Goal: Transaction & Acquisition: Purchase product/service

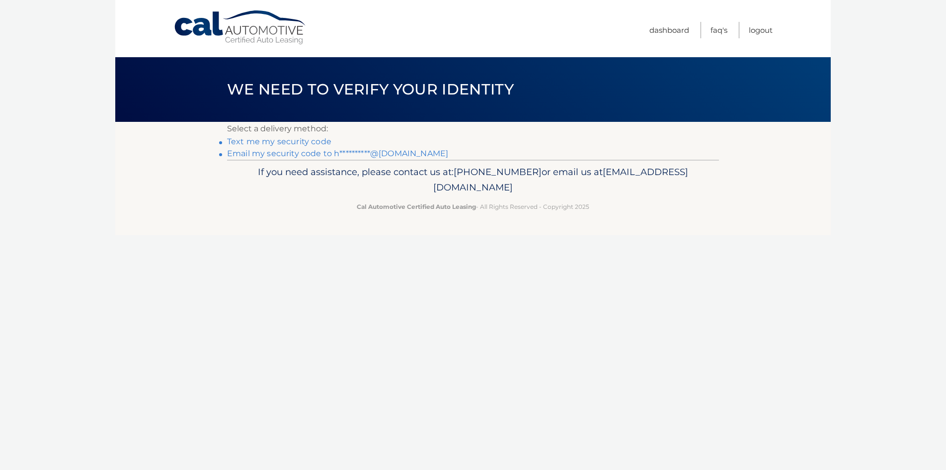
click at [327, 151] on link "**********" at bounding box center [337, 153] width 221 height 9
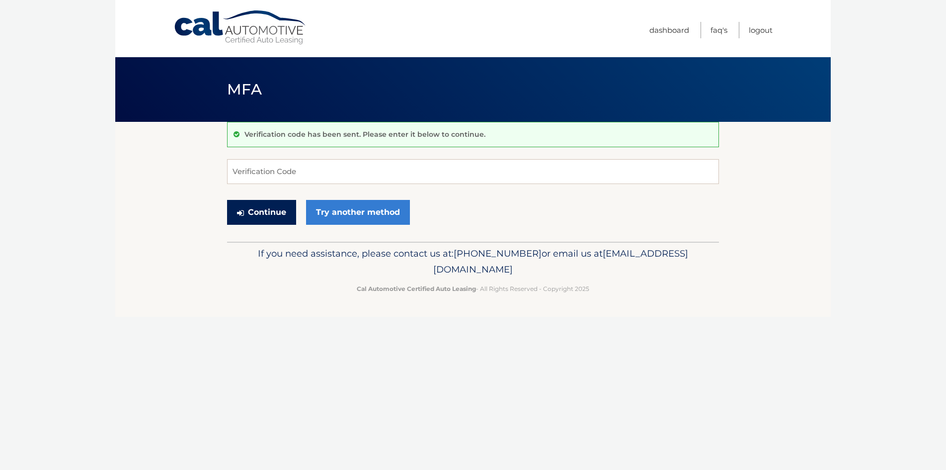
click at [275, 207] on button "Continue" at bounding box center [261, 212] width 69 height 25
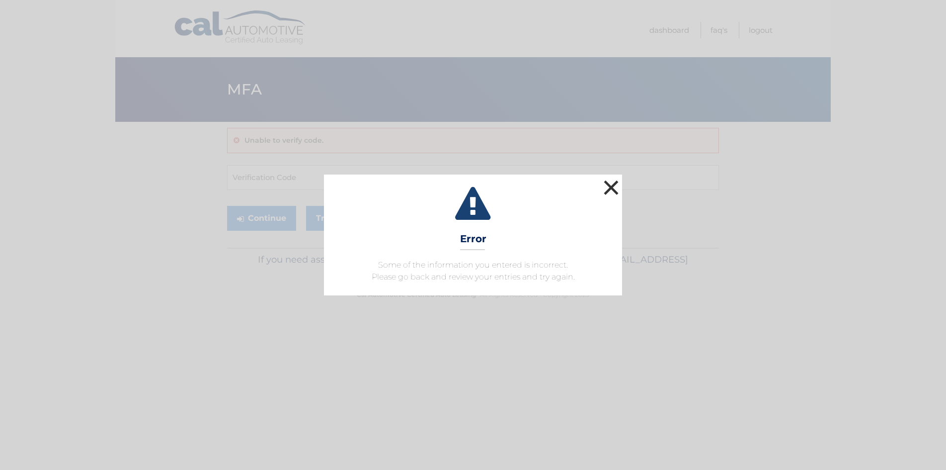
click at [612, 188] on button "×" at bounding box center [611, 187] width 20 height 20
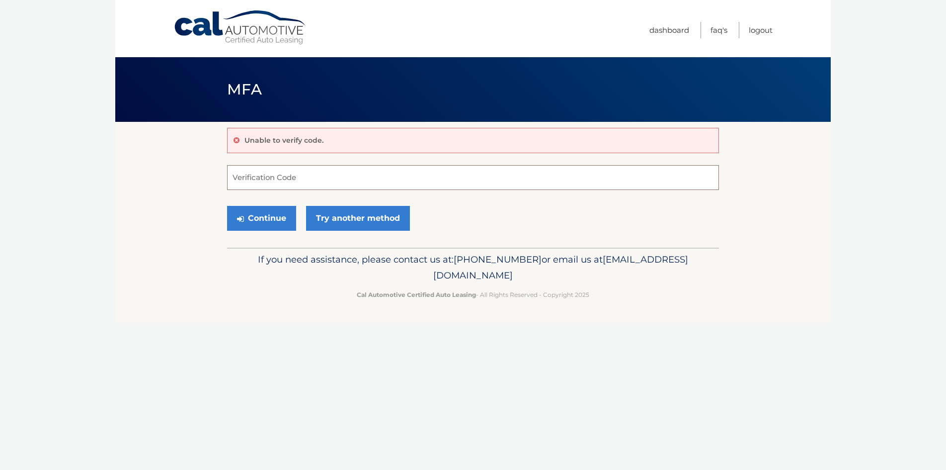
click at [294, 180] on input "Verification Code" at bounding box center [473, 177] width 492 height 25
type input "812837"
click at [269, 219] on button "Continue" at bounding box center [261, 218] width 69 height 25
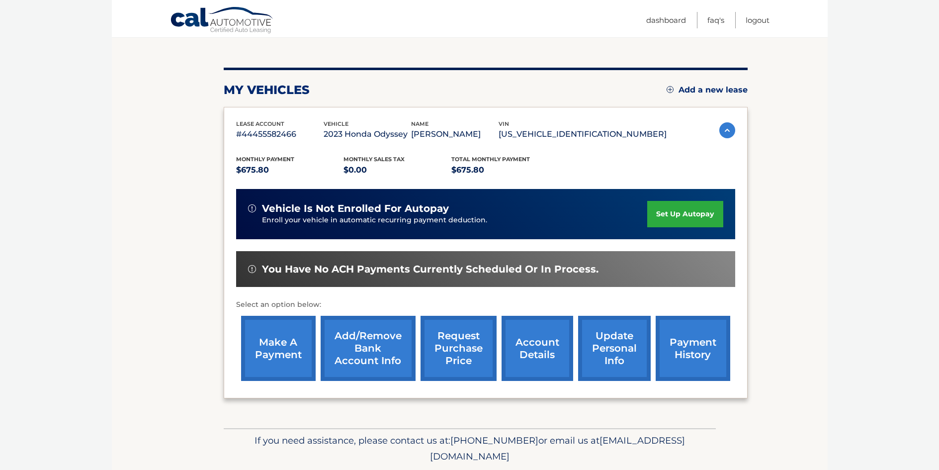
scroll to position [133, 0]
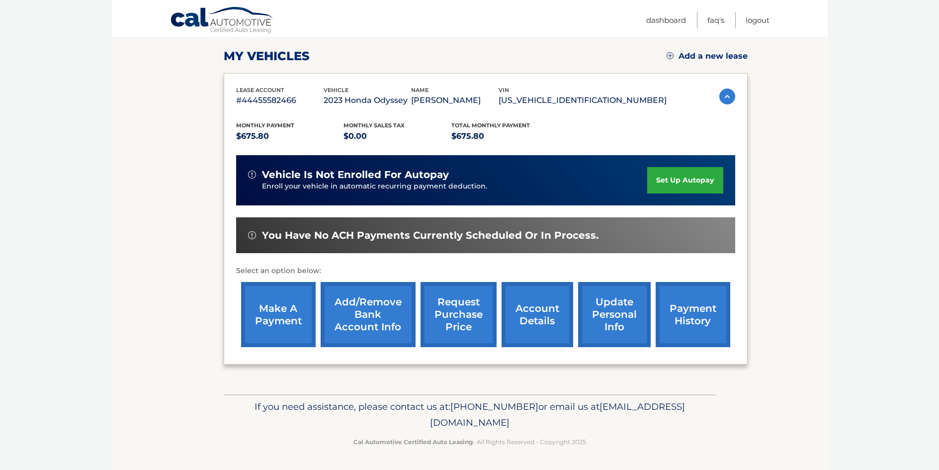
click at [273, 317] on link "make a payment" at bounding box center [278, 314] width 75 height 65
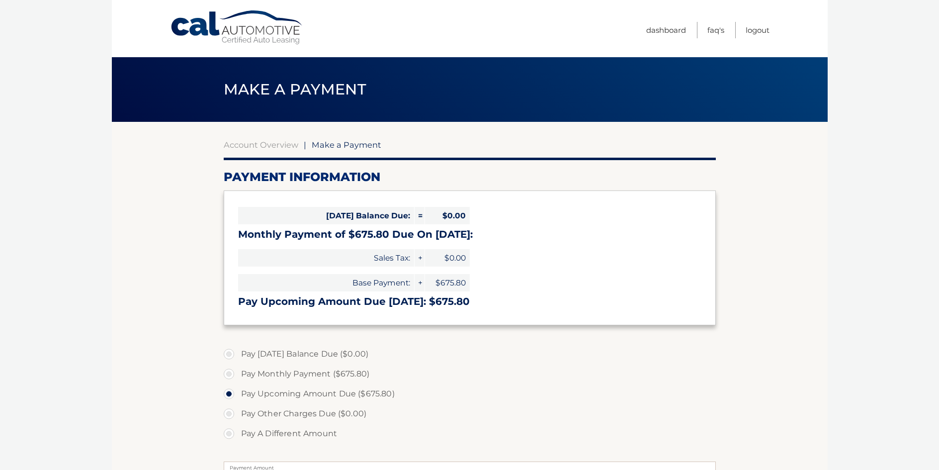
select select "ZGNjNzc0ZWYtZTMyMC00MmIzLWI2YWUtYTMzODFmOGE3YmFl"
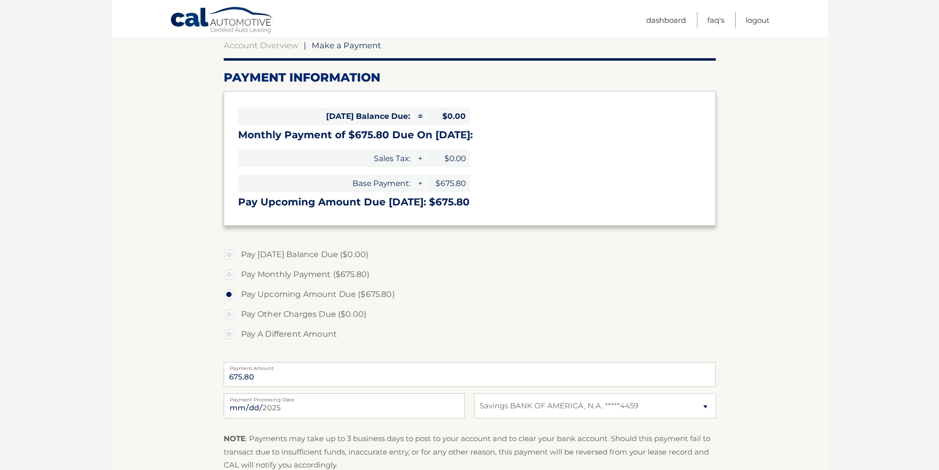
scroll to position [133, 0]
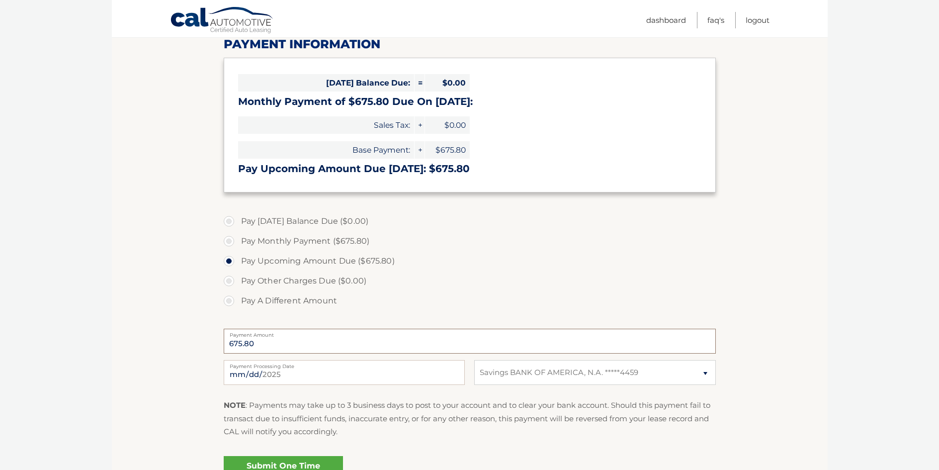
click at [327, 344] on input "675.80" at bounding box center [470, 341] width 492 height 25
click at [296, 372] on input "[DATE]" at bounding box center [344, 372] width 241 height 25
type input "[DATE]"
click at [610, 375] on select "Select Bank Account Savings BANK OF AMERICA, N.A. *****4459" at bounding box center [594, 372] width 241 height 25
click at [474, 360] on select "Select Bank Account Savings BANK OF AMERICA, N.A. *****4459" at bounding box center [594, 372] width 241 height 25
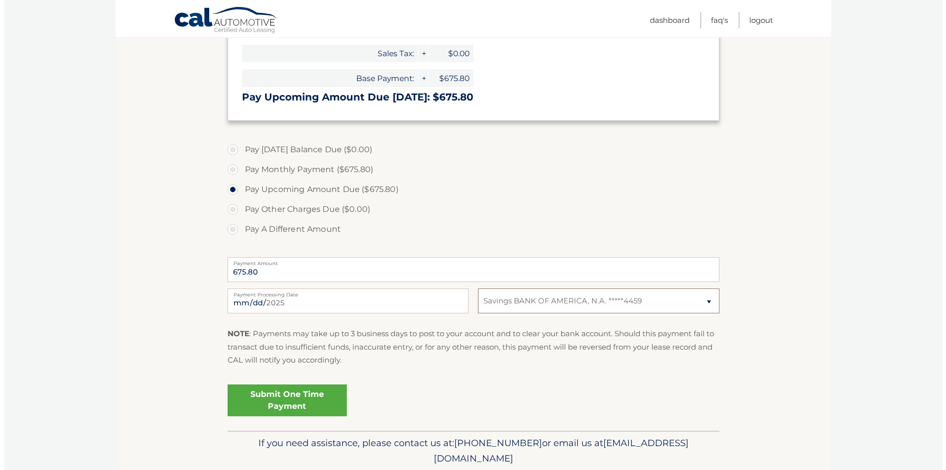
scroll to position [241, 0]
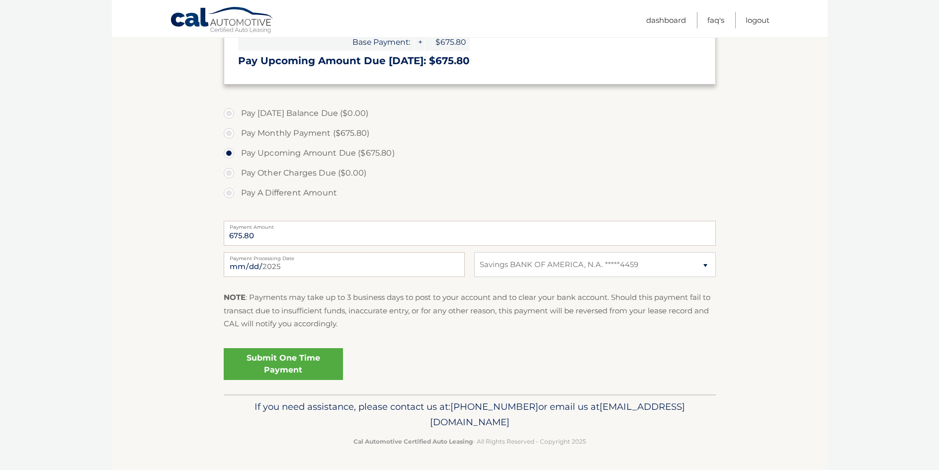
click at [290, 361] on link "Submit One Time Payment" at bounding box center [283, 364] width 119 height 32
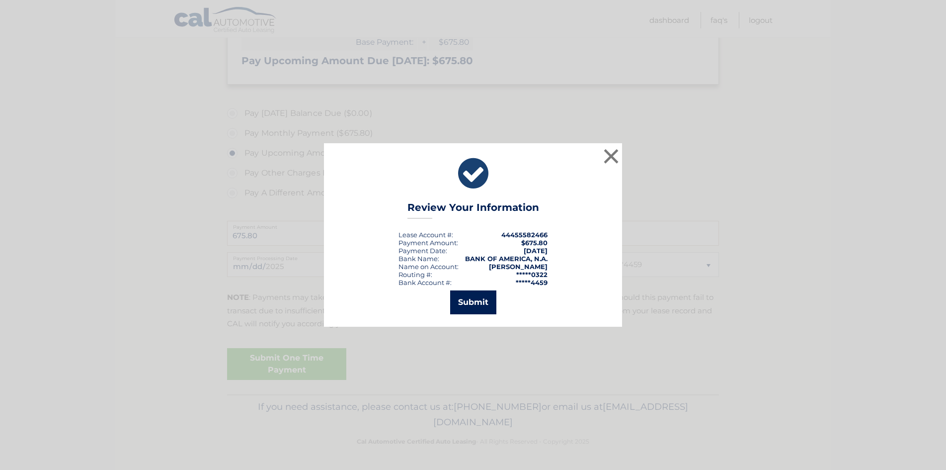
click at [483, 302] on button "Submit" at bounding box center [473, 302] width 46 height 24
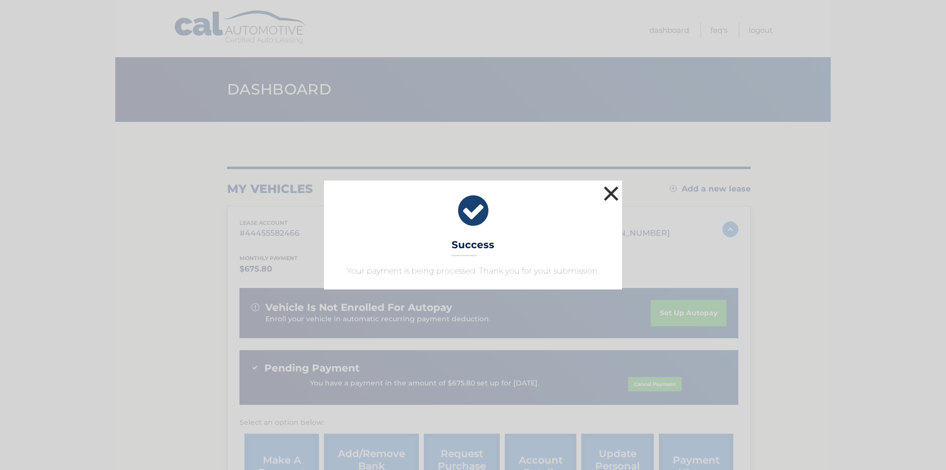
click at [610, 194] on button "×" at bounding box center [611, 193] width 20 height 20
